Goal: Complete application form

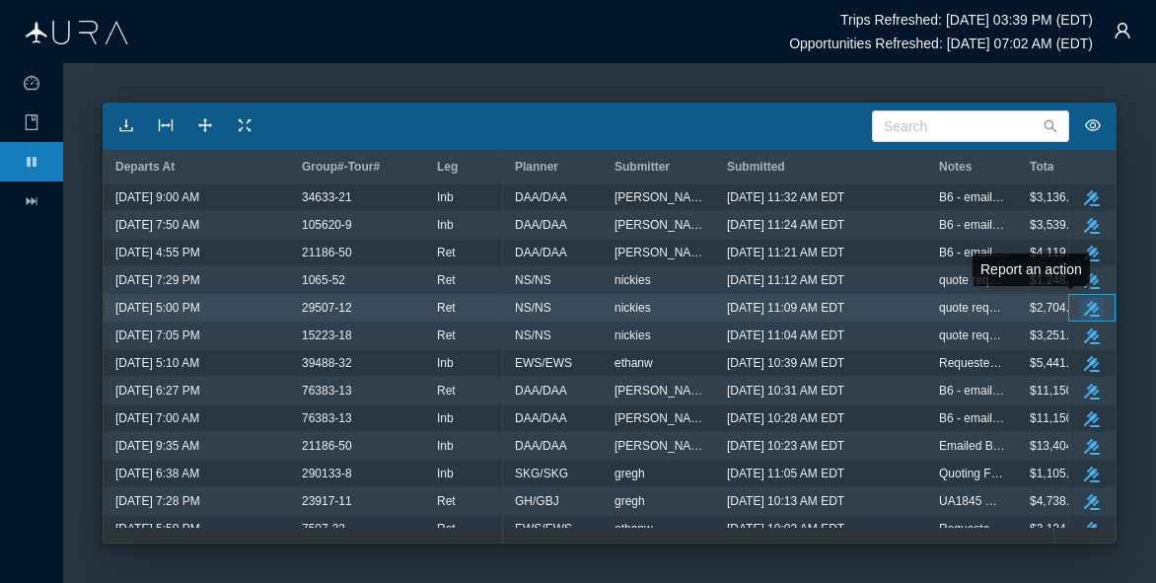
click at [1084, 305] on icon "take-action" at bounding box center [1092, 309] width 16 height 16
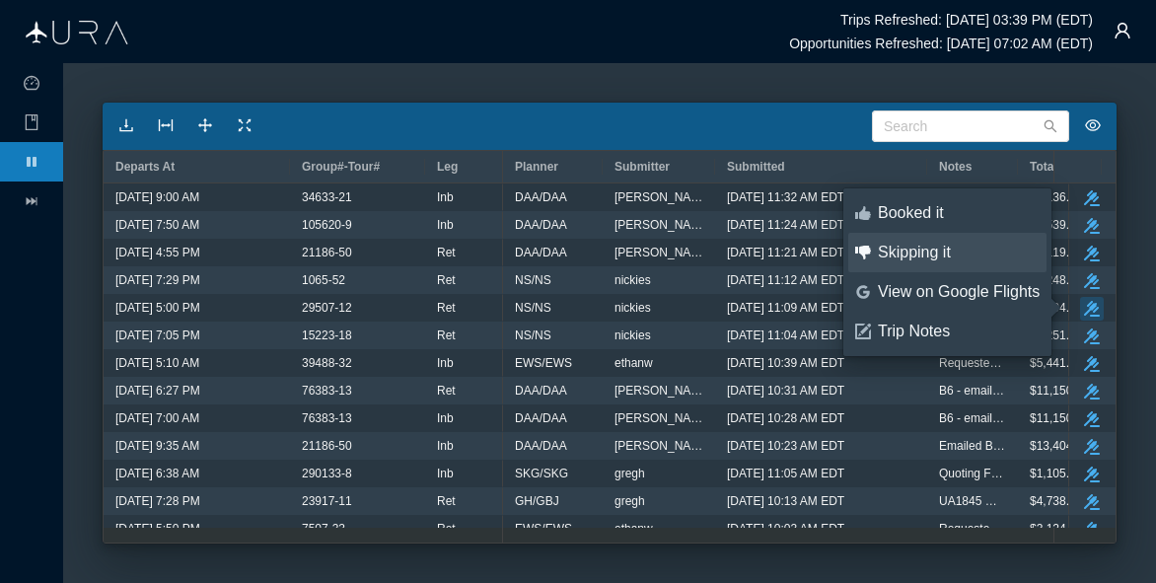
click at [919, 257] on div "Skipping it" at bounding box center [959, 253] width 162 height 22
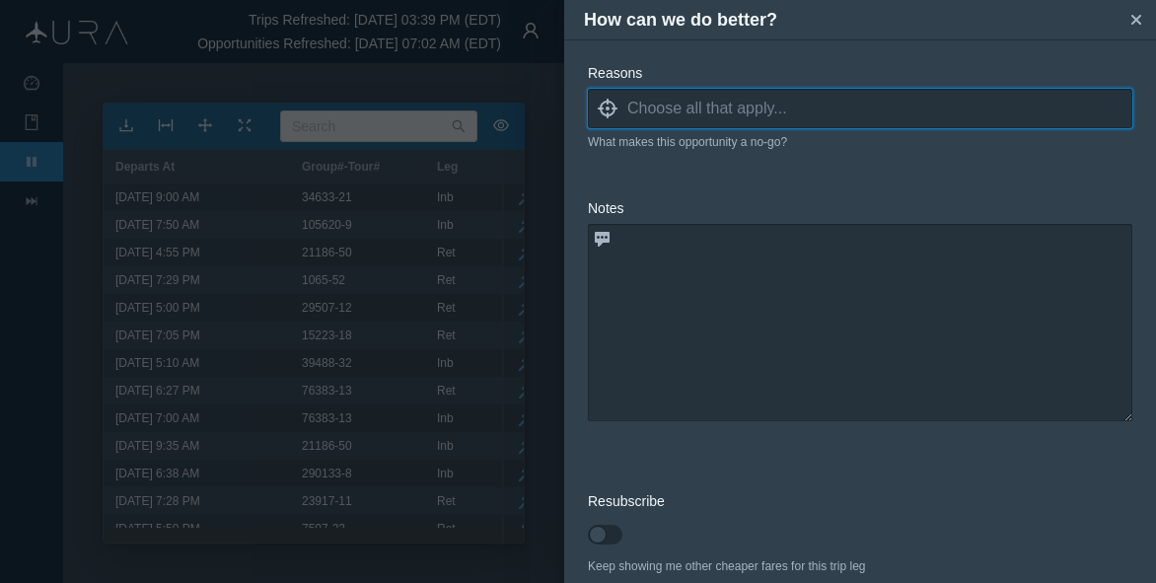
click at [628, 104] on input at bounding box center [879, 109] width 505 height 30
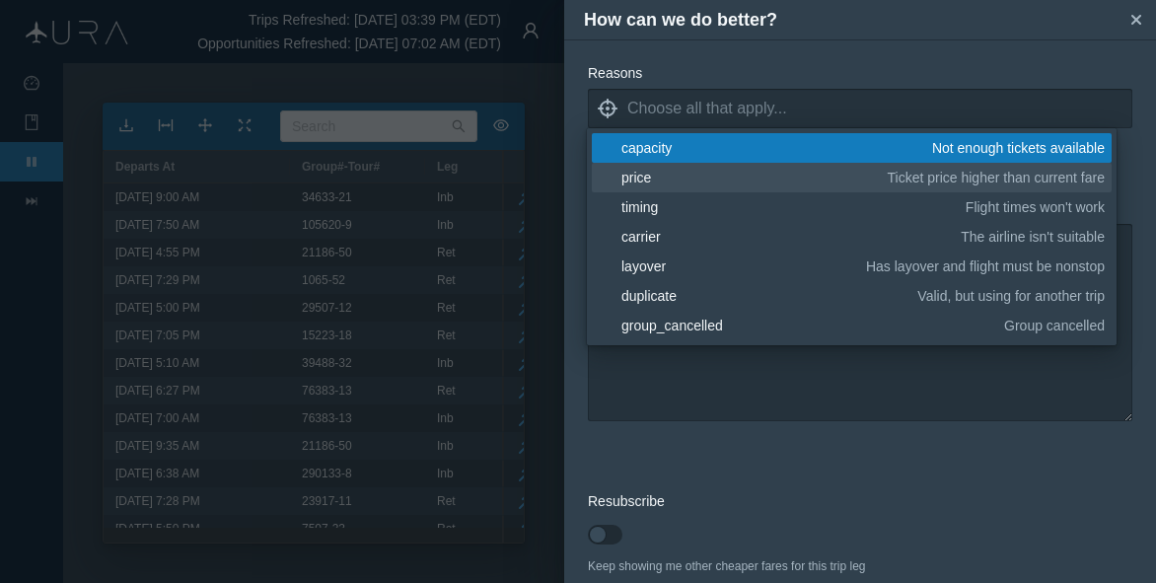
click at [656, 176] on div "price" at bounding box center [750, 178] width 259 height 20
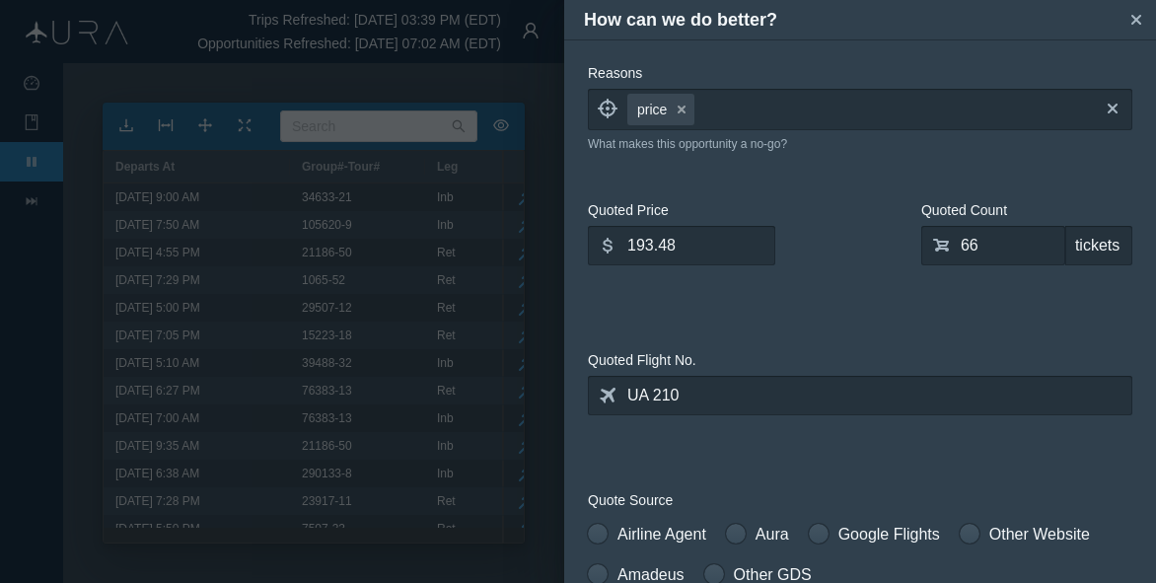
click at [941, 67] on label "Reasons" at bounding box center [860, 73] width 544 height 21
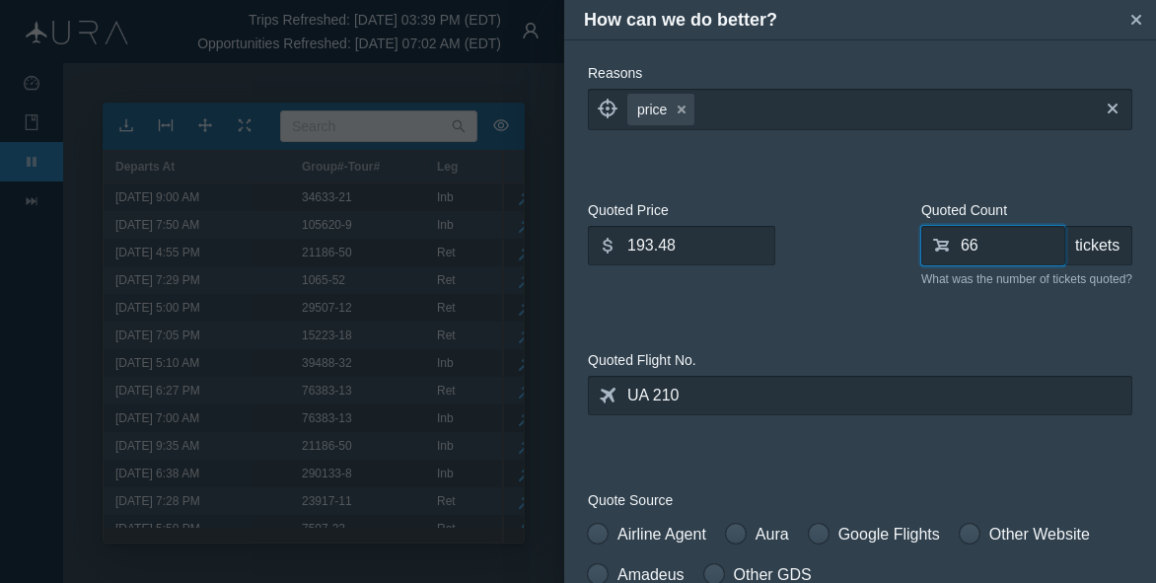
drag, startPoint x: 979, startPoint y: 246, endPoint x: 945, endPoint y: 245, distance: 34.5
click at [945, 245] on input "66" at bounding box center [993, 245] width 144 height 39
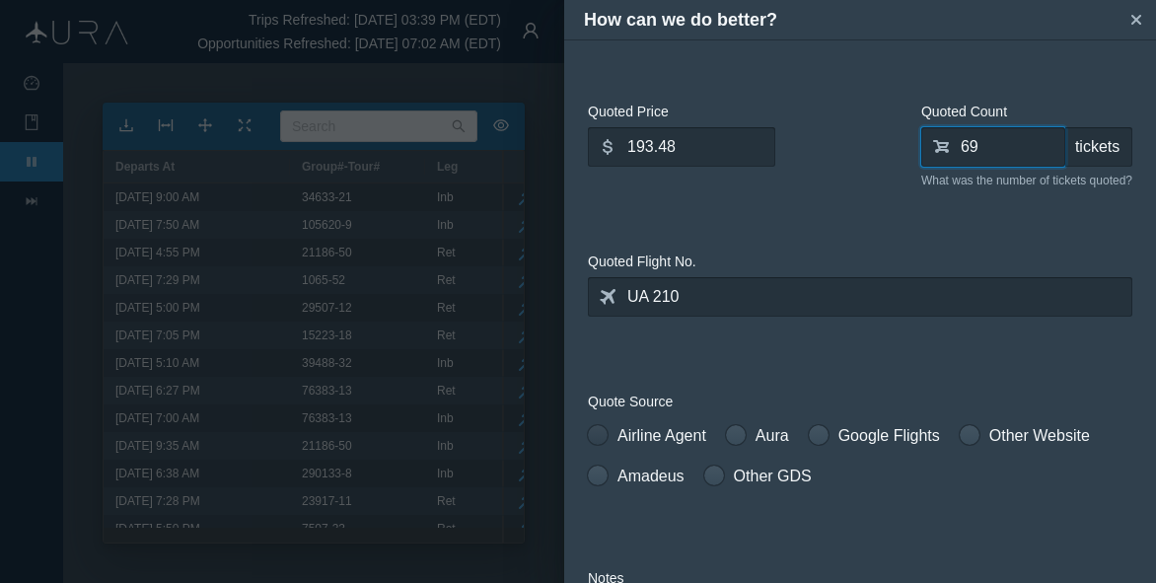
type input "69"
click at [607, 439] on label "Airline Agent" at bounding box center [647, 436] width 118 height 24
click at [601, 438] on input "Airline Agent" at bounding box center [595, 431] width 14 height 14
radio input "true"
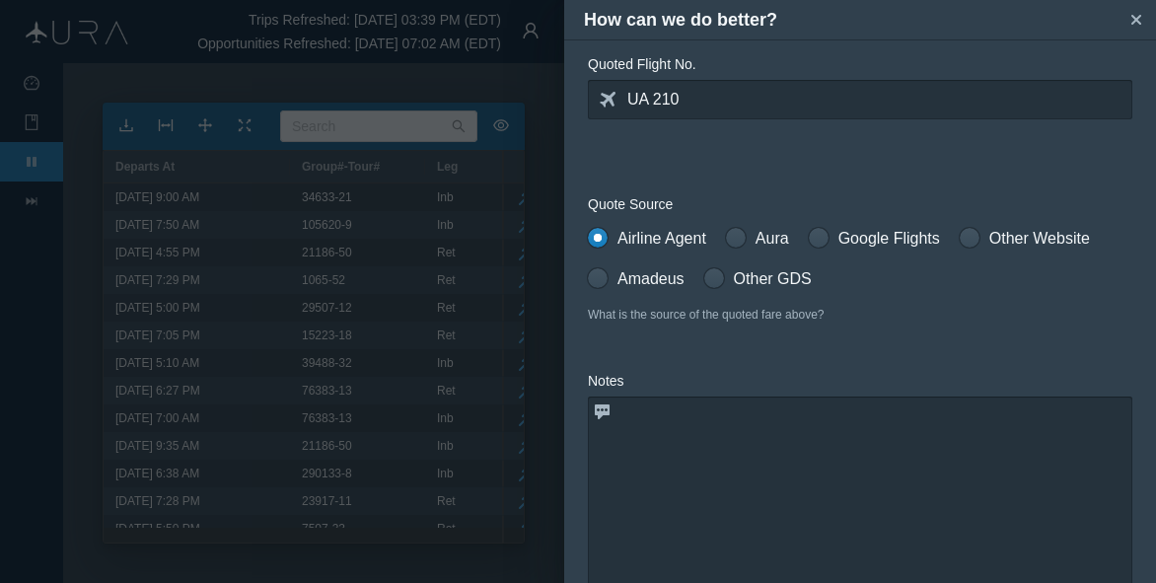
scroll to position [394, 0]
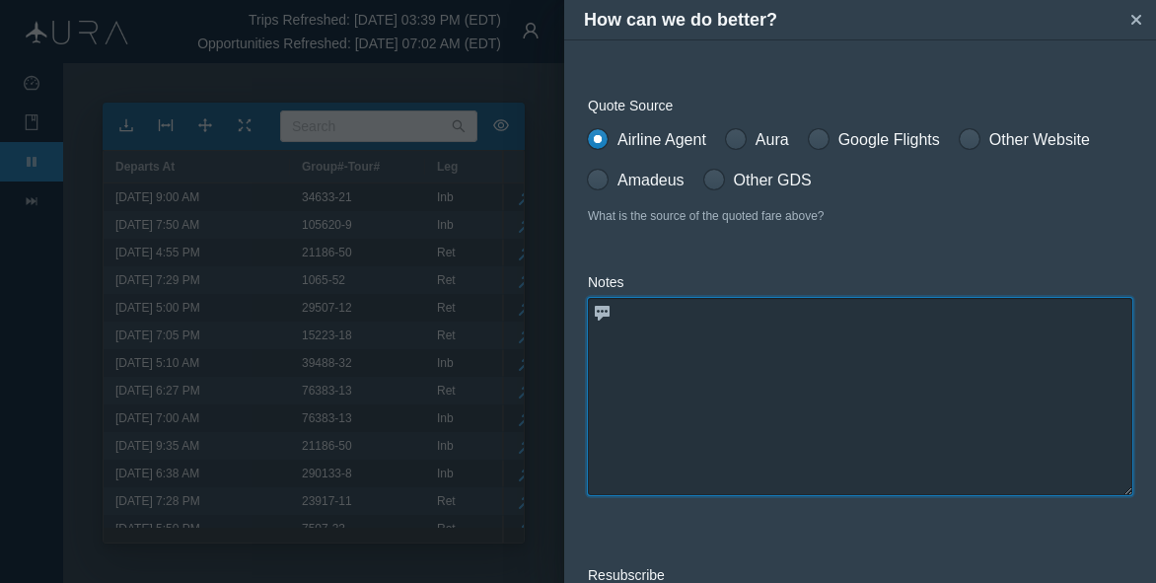
click at [782, 398] on textarea at bounding box center [860, 396] width 544 height 197
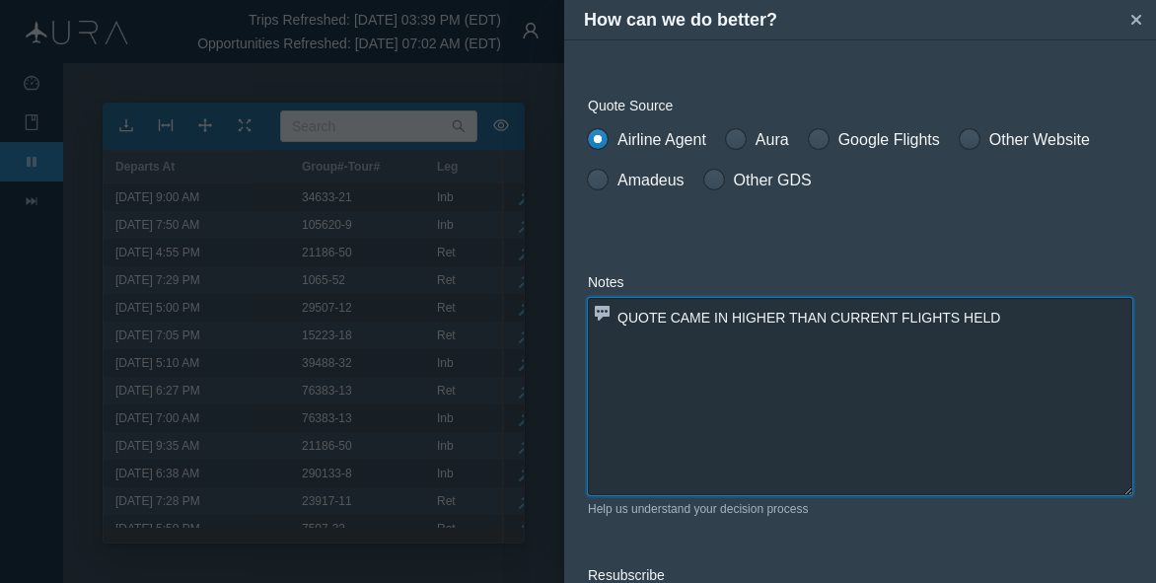
scroll to position [562, 0]
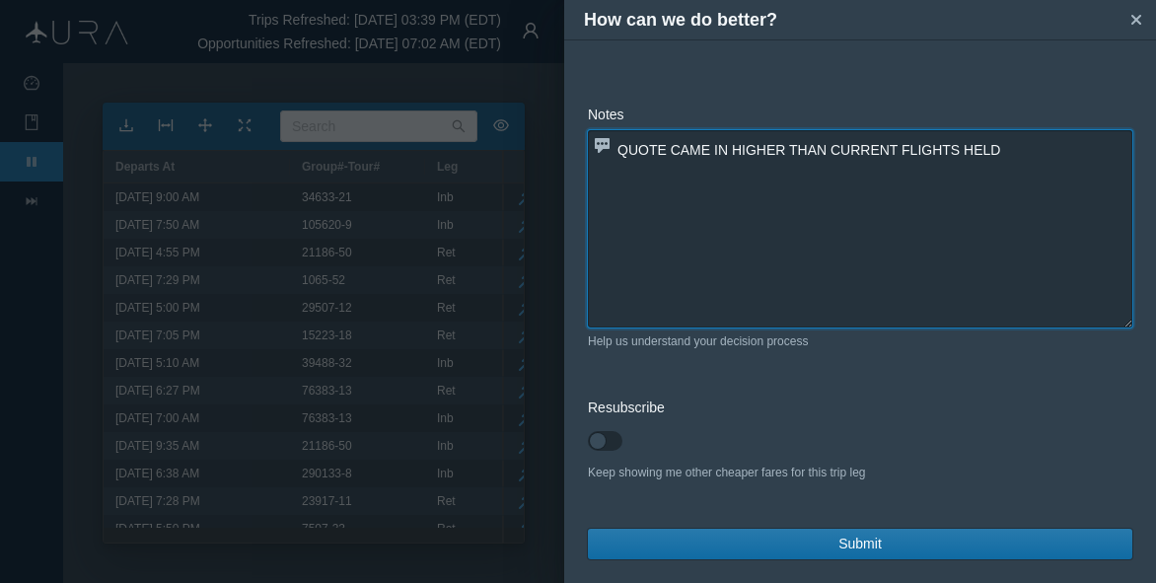
type textarea "QUOTE CAME IN HIGHER THAN CURRENT FLIGHTS HELD"
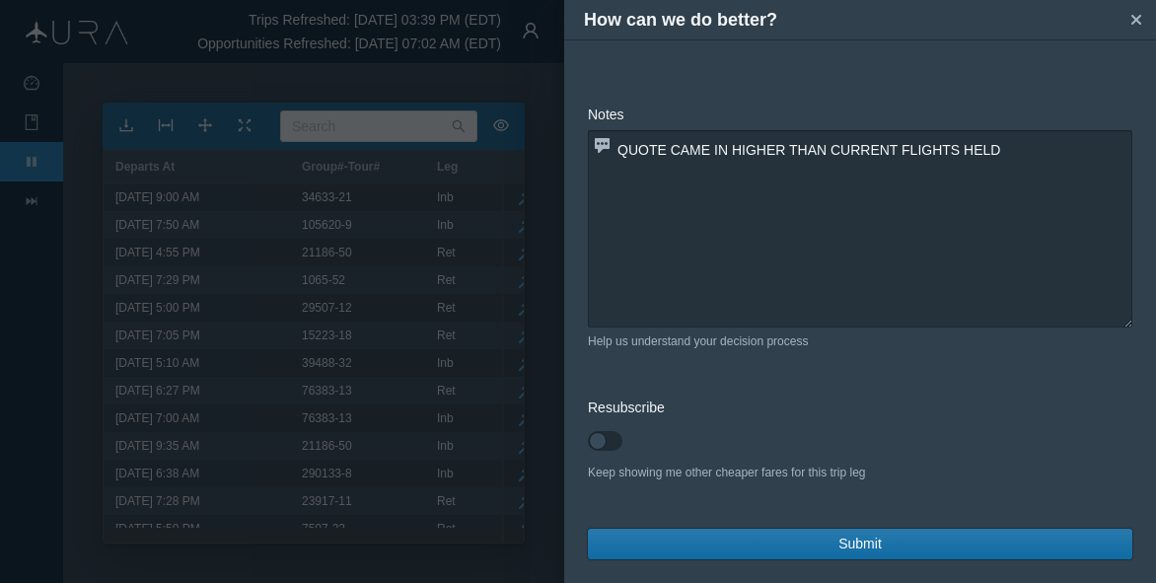
click at [863, 543] on span "Submit" at bounding box center [859, 543] width 43 height 21
